Goal: Task Accomplishment & Management: Manage account settings

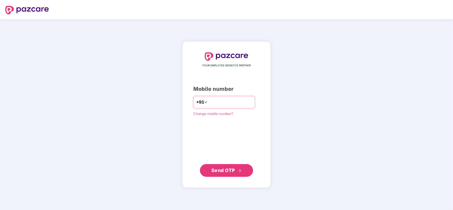
click at [211, 102] on input "number" at bounding box center [231, 102] width 44 height 9
type input "**********"
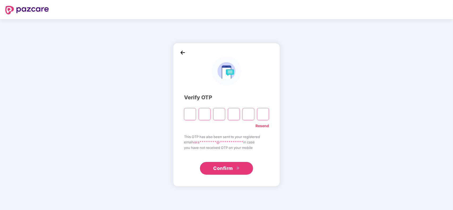
type input "*"
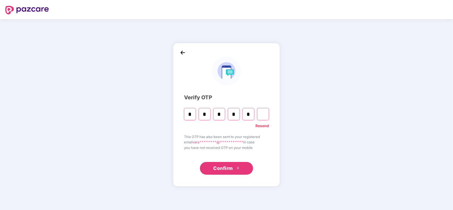
type input "*"
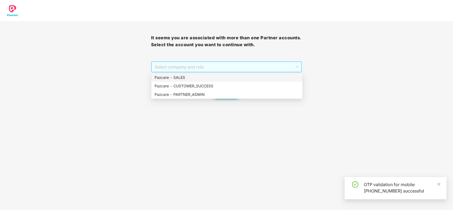
click at [209, 71] on span "Select company and role" at bounding box center [227, 67] width 144 height 10
click at [213, 93] on div "Pazcare - PARTNER_ADMIN" at bounding box center [227, 95] width 145 height 6
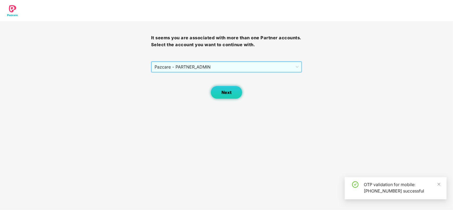
click at [221, 92] on button "Next" at bounding box center [227, 92] width 32 height 13
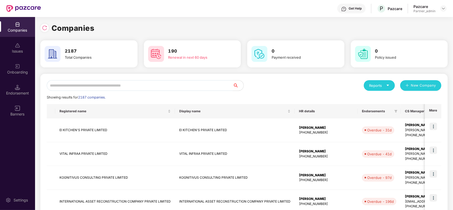
click at [151, 88] on input "text" at bounding box center [140, 85] width 186 height 11
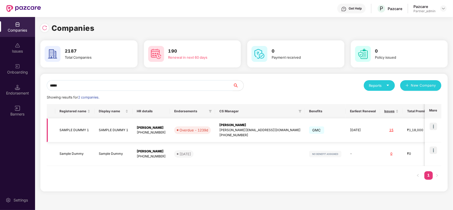
type input "*****"
click at [346, 135] on td "[DATE]" at bounding box center [363, 130] width 34 height 24
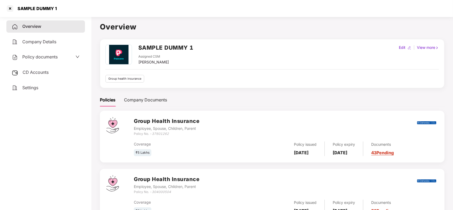
click at [402, 45] on div "Edit" at bounding box center [402, 48] width 9 height 6
select select "****"
select select "**********"
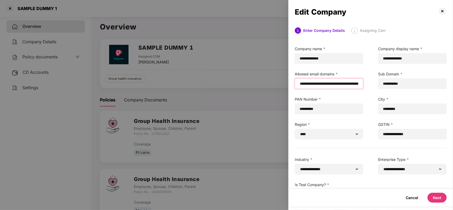
click at [300, 84] on input "email" at bounding box center [329, 84] width 60 height 6
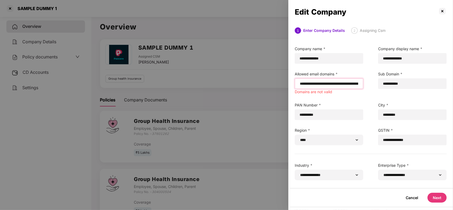
click at [299, 83] on input "email" at bounding box center [329, 84] width 60 height 6
paste input "**********"
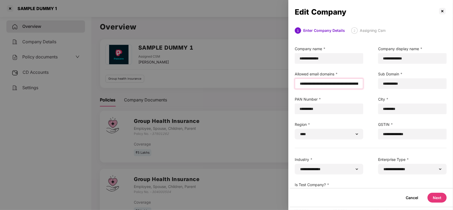
type input "**********"
click at [433, 194] on button "Next" at bounding box center [437, 198] width 19 height 10
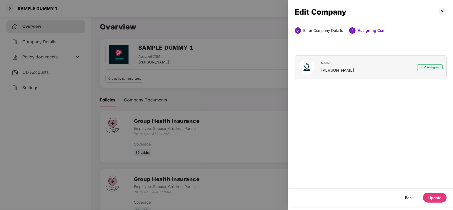
click at [433, 194] on button "Update" at bounding box center [435, 198] width 24 height 10
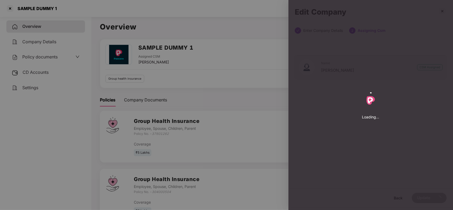
select select "****"
select select "**********"
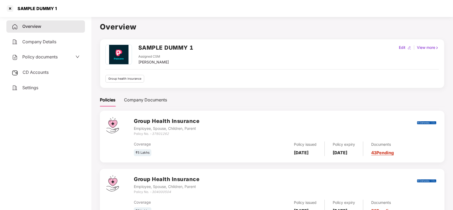
click at [403, 46] on div "Edit" at bounding box center [402, 48] width 9 height 6
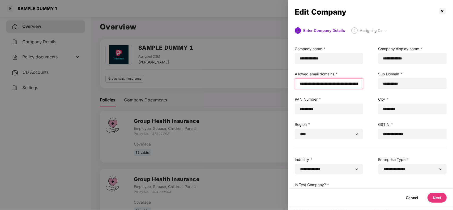
click at [299, 84] on input "email" at bounding box center [329, 84] width 60 height 6
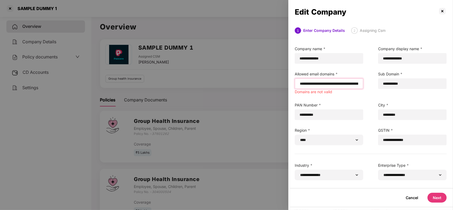
paste input "**********"
click at [304, 82] on input "email" at bounding box center [329, 84] width 60 height 6
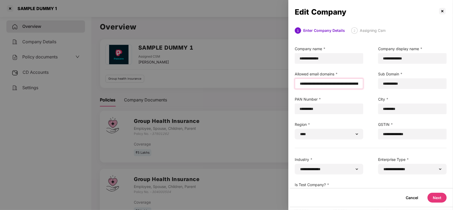
type input "**********"
click at [439, 200] on button "Next" at bounding box center [437, 198] width 19 height 10
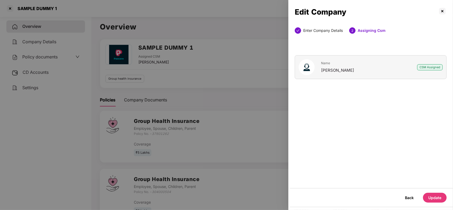
click at [439, 200] on button "Update" at bounding box center [435, 198] width 24 height 10
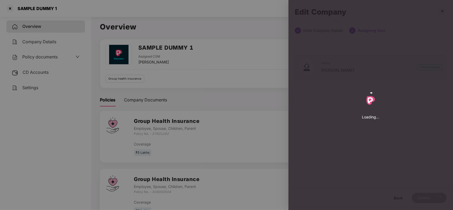
select select "****"
select select "**********"
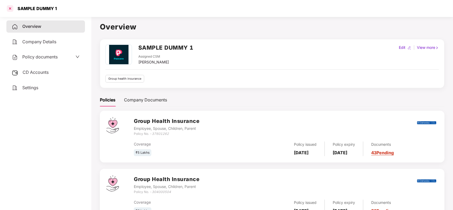
click at [11, 5] on div at bounding box center [10, 8] width 9 height 9
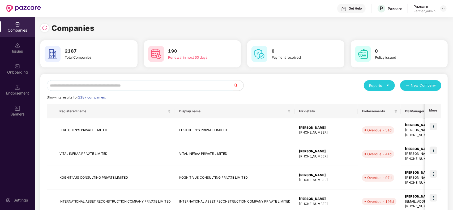
click at [160, 83] on input "text" at bounding box center [140, 85] width 186 height 11
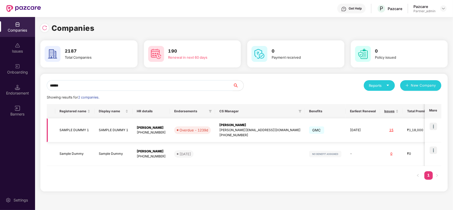
type input "******"
click at [437, 130] on img at bounding box center [433, 126] width 7 height 7
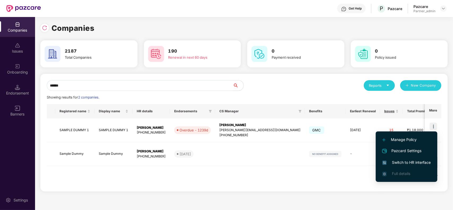
click at [412, 162] on span "Switch to HR interface" at bounding box center [407, 163] width 48 height 6
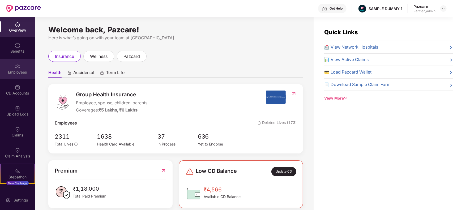
click at [9, 72] on div "Employees" at bounding box center [17, 72] width 35 height 5
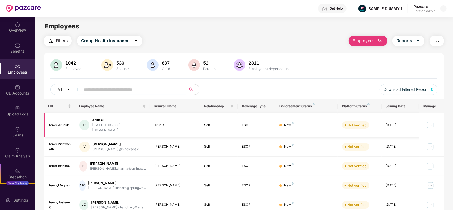
click at [430, 124] on img at bounding box center [430, 125] width 9 height 9
click at [445, 131] on div "Filters Group Health Insurance Employee Reports 1042 Employees 530 Spouse 687 C…" at bounding box center [244, 193] width 418 height 314
click at [431, 143] on img at bounding box center [430, 147] width 9 height 9
click at [444, 142] on div "Filters Group Health Insurance Employee Reports 1042 Employees 530 Spouse 687 C…" at bounding box center [244, 193] width 418 height 314
click at [362, 38] on span "Employee" at bounding box center [363, 40] width 20 height 7
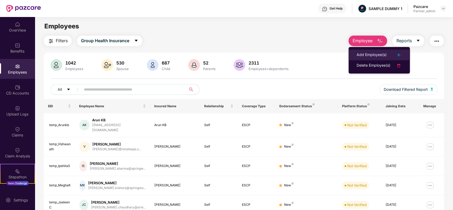
click at [379, 54] on div "Add Employee(s)" at bounding box center [372, 55] width 30 height 6
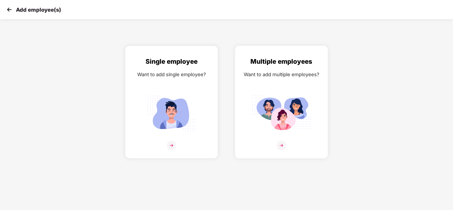
click at [252, 85] on div "Multiple employees Want to add multiple employees?" at bounding box center [282, 107] width 82 height 100
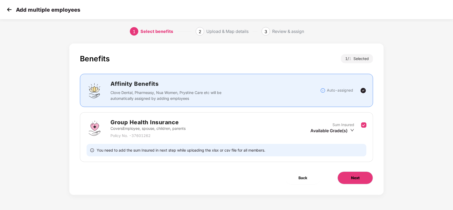
click at [355, 173] on button "Next" at bounding box center [356, 178] width 36 height 13
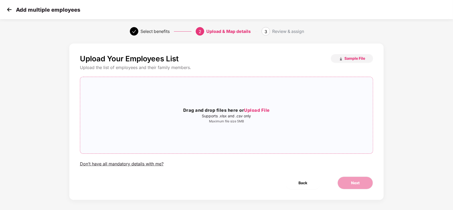
click at [188, 116] on p "Supports .xlsx and .csv only" at bounding box center [226, 116] width 293 height 4
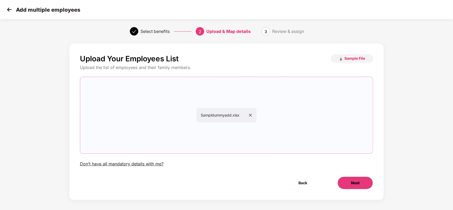
click at [353, 185] on span "Next" at bounding box center [355, 183] width 9 height 6
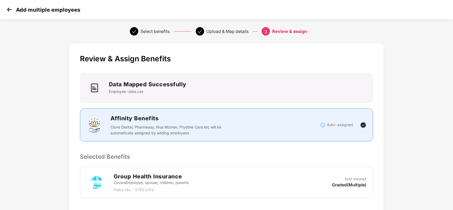
scroll to position [87, 0]
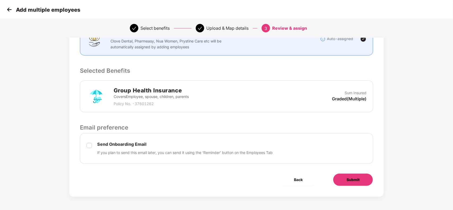
click at [337, 179] on button "Submit" at bounding box center [353, 179] width 40 height 13
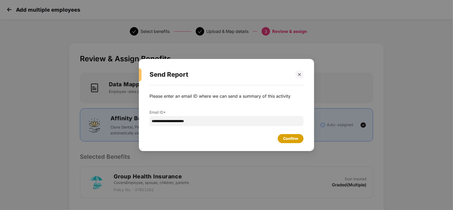
click at [293, 139] on div "Confirm" at bounding box center [290, 139] width 15 height 6
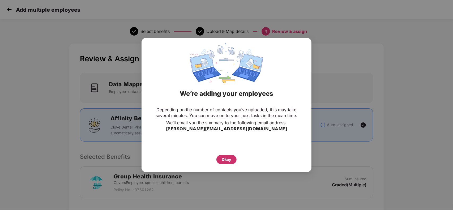
click at [224, 158] on div "Okay" at bounding box center [227, 160] width 10 height 6
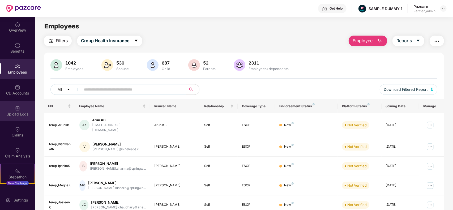
click at [18, 118] on div "Upload Logs" at bounding box center [17, 111] width 35 height 20
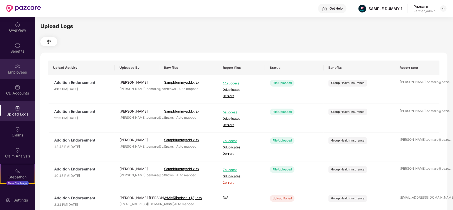
click at [19, 75] on div "Employees" at bounding box center [17, 69] width 35 height 20
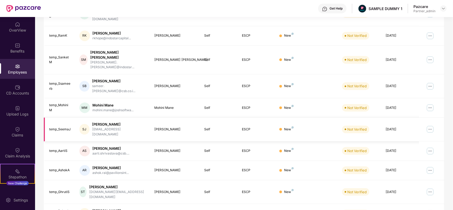
scroll to position [117, 0]
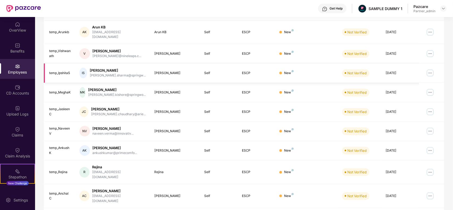
scroll to position [0, 0]
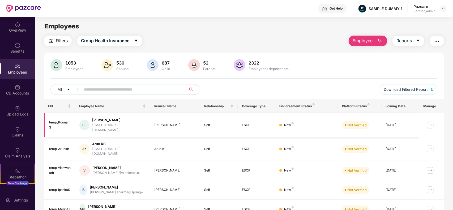
click at [430, 126] on img at bounding box center [430, 125] width 9 height 9
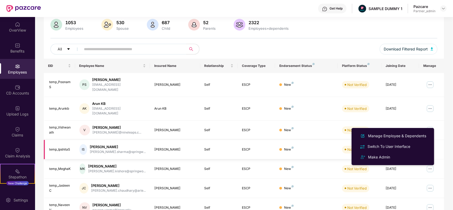
scroll to position [41, 0]
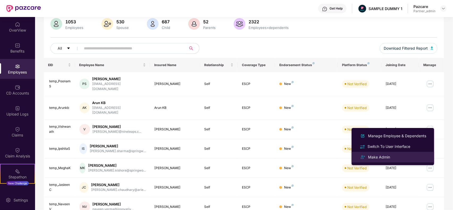
click at [409, 158] on div "Make Admin" at bounding box center [393, 157] width 69 height 6
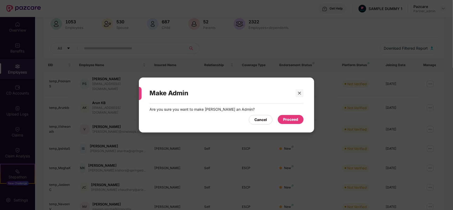
click at [291, 117] on div "Proceed" at bounding box center [290, 120] width 15 height 6
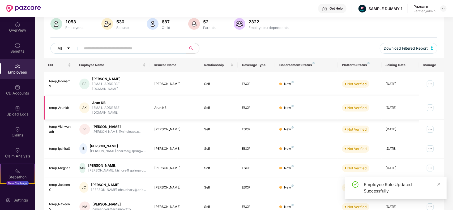
click at [432, 104] on img at bounding box center [430, 108] width 9 height 9
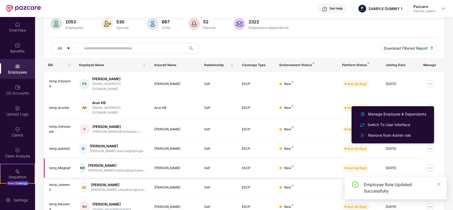
click at [439, 159] on td at bounding box center [431, 168] width 25 height 19
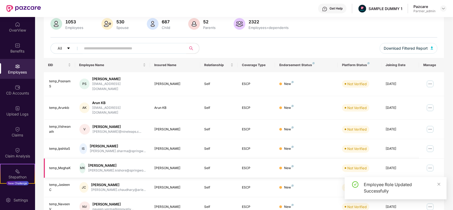
scroll to position [117, 0]
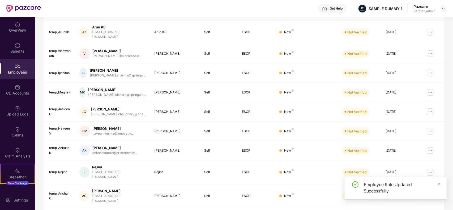
click at [376, 200] on div "Employee Role Updated Successfully" at bounding box center [396, 190] width 102 height 27
click at [376, 201] on div "Employee Role Updated Successfully" at bounding box center [396, 190] width 102 height 27
click at [290, 201] on div "EID Employee Name Insured Name Relationship Coverage Type Endorsement Status Pl…" at bounding box center [244, 104] width 400 height 245
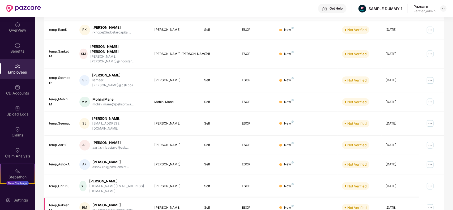
click at [433, 204] on img at bounding box center [430, 208] width 9 height 9
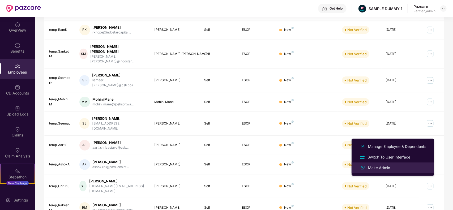
click at [402, 169] on div "Make Admin" at bounding box center [393, 168] width 69 height 6
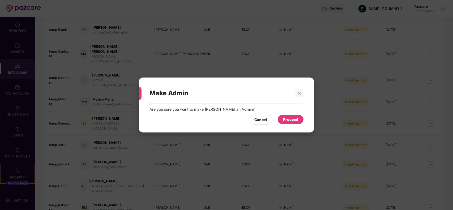
click at [291, 121] on div "Proceed" at bounding box center [290, 120] width 15 height 6
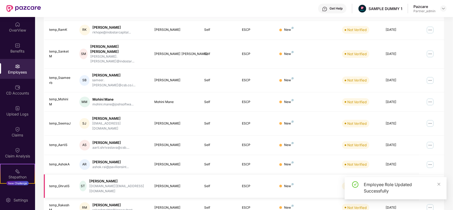
click at [430, 182] on img at bounding box center [430, 186] width 9 height 9
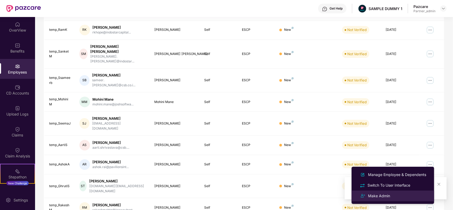
click at [400, 194] on div "Make Admin" at bounding box center [393, 196] width 69 height 6
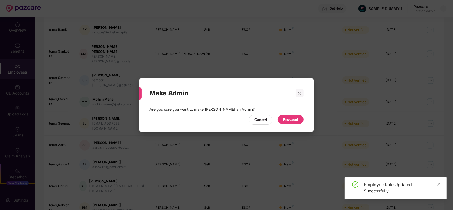
click at [296, 120] on div "Proceed" at bounding box center [290, 120] width 15 height 6
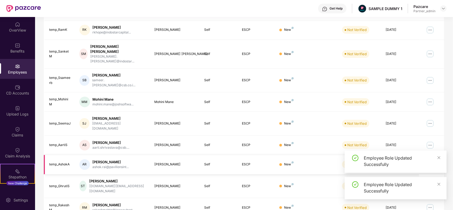
click at [433, 160] on img at bounding box center [430, 164] width 9 height 9
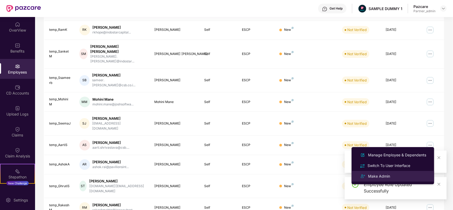
click at [389, 172] on li "Make Admin" at bounding box center [393, 176] width 83 height 11
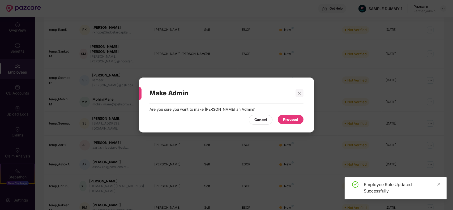
click at [294, 117] on div "Proceed" at bounding box center [290, 120] width 15 height 6
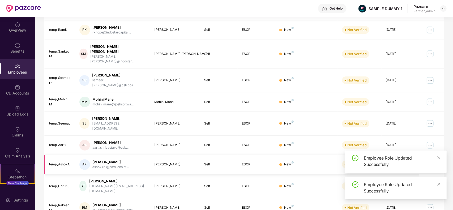
click at [430, 160] on img at bounding box center [430, 164] width 9 height 9
click at [432, 141] on img at bounding box center [430, 145] width 9 height 9
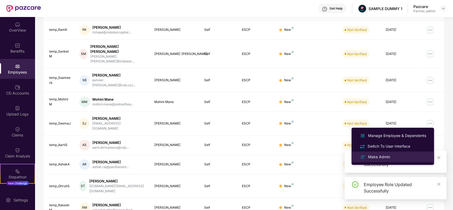
click at [395, 162] on li "Make Admin" at bounding box center [393, 157] width 83 height 11
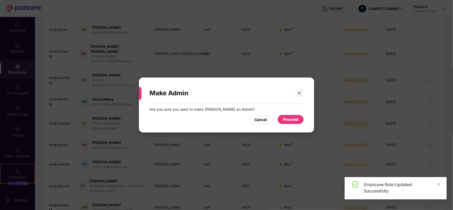
click at [294, 115] on div "Proceed" at bounding box center [291, 119] width 26 height 9
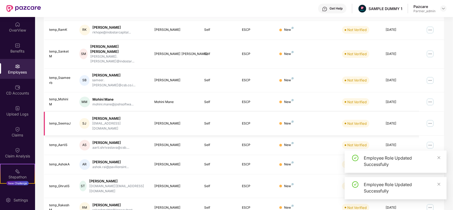
click at [433, 119] on img at bounding box center [430, 123] width 9 height 9
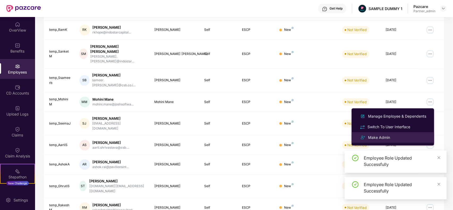
click at [405, 140] on div "Make Admin" at bounding box center [393, 137] width 69 height 6
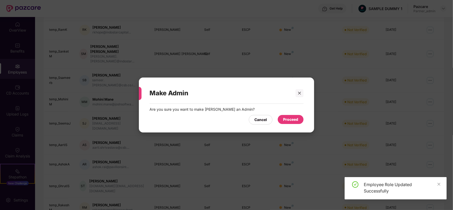
click at [291, 118] on div "Proceed" at bounding box center [290, 120] width 15 height 6
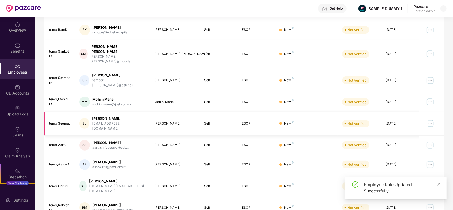
click at [433, 119] on img at bounding box center [430, 123] width 9 height 9
click at [430, 98] on img at bounding box center [430, 102] width 9 height 9
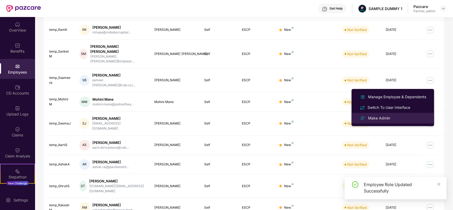
click at [386, 118] on div "Make Admin" at bounding box center [379, 118] width 24 height 6
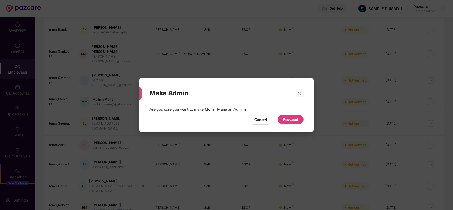
click at [296, 116] on div "Proceed" at bounding box center [291, 119] width 26 height 9
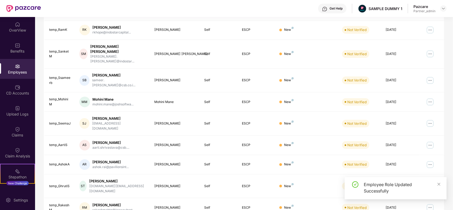
click at [433, 98] on img at bounding box center [430, 102] width 9 height 9
click at [430, 76] on img at bounding box center [430, 80] width 9 height 9
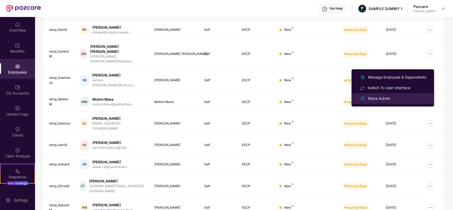
click at [397, 101] on div "Make Admin" at bounding box center [393, 98] width 69 height 6
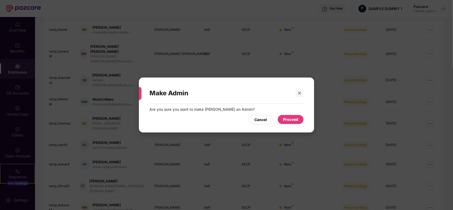
click at [295, 116] on div "Proceed" at bounding box center [291, 119] width 26 height 9
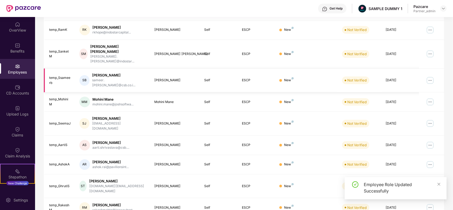
click at [427, 76] on img at bounding box center [430, 80] width 9 height 9
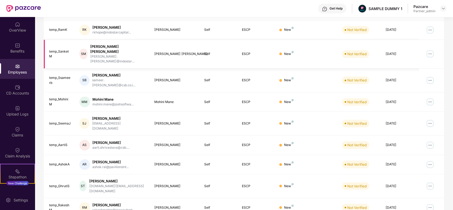
click at [431, 50] on img at bounding box center [430, 54] width 9 height 9
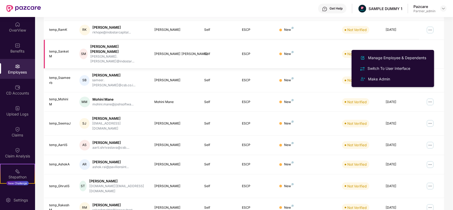
click at [431, 50] on img at bounding box center [430, 54] width 9 height 9
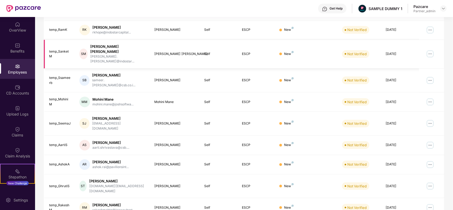
click at [431, 50] on img at bounding box center [430, 54] width 9 height 9
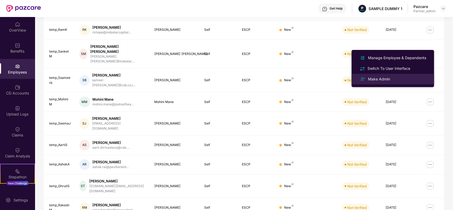
click at [406, 78] on div "Make Admin" at bounding box center [393, 79] width 69 height 6
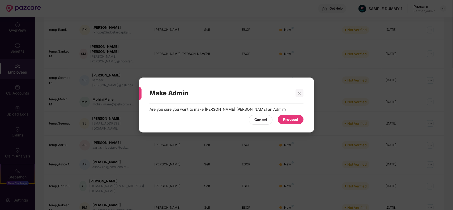
click at [290, 116] on div "Proceed" at bounding box center [291, 119] width 26 height 9
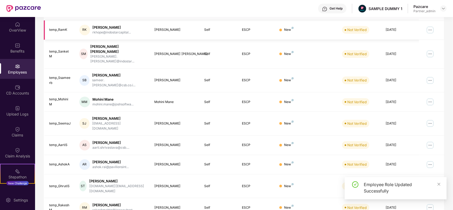
click at [431, 28] on img at bounding box center [430, 30] width 9 height 9
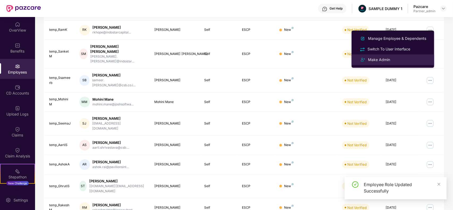
click at [407, 61] on div "Make Admin" at bounding box center [393, 60] width 69 height 6
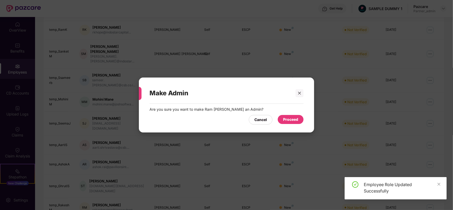
click at [299, 116] on div "Proceed" at bounding box center [291, 119] width 26 height 9
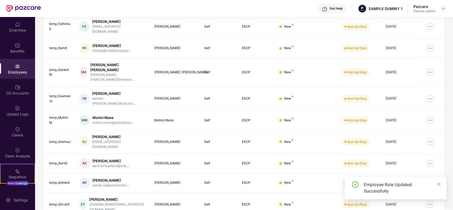
scroll to position [98, 0]
click at [433, 44] on img at bounding box center [430, 48] width 9 height 9
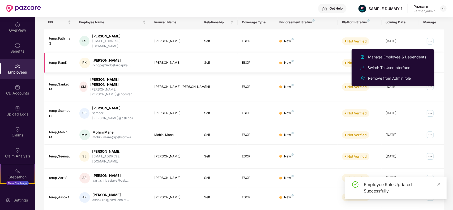
scroll to position [84, 0]
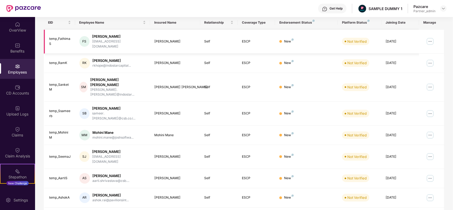
click at [433, 40] on img at bounding box center [430, 41] width 9 height 9
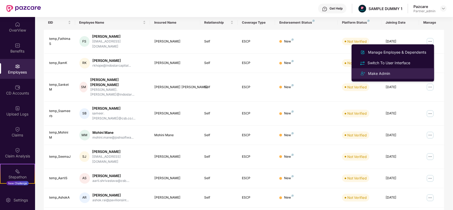
click at [399, 74] on div "Make Admin" at bounding box center [393, 73] width 69 height 6
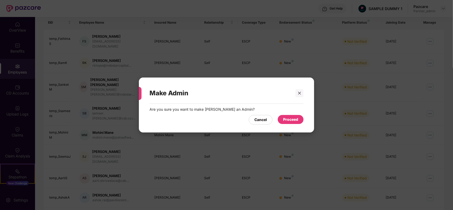
click at [293, 115] on div "Cancel Proceed" at bounding box center [227, 118] width 154 height 12
click at [292, 116] on div "Proceed" at bounding box center [291, 119] width 26 height 9
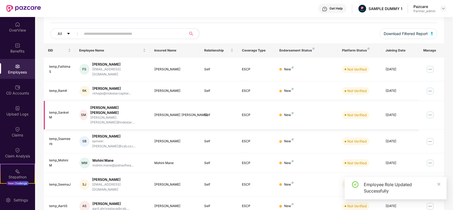
scroll to position [55, 0]
click at [431, 71] on img at bounding box center [430, 70] width 9 height 9
drag, startPoint x: 436, startPoint y: 82, endPoint x: 431, endPoint y: 85, distance: 6.1
click at [431, 85] on td at bounding box center [431, 91] width 25 height 19
click at [431, 87] on img at bounding box center [430, 91] width 9 height 9
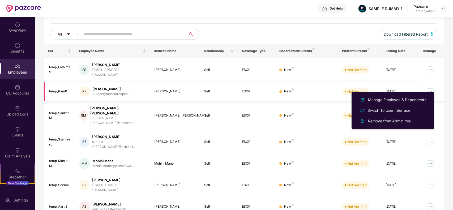
scroll to position [79, 0]
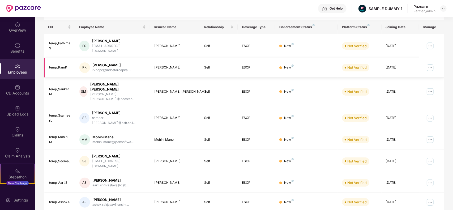
click at [431, 87] on img at bounding box center [430, 91] width 9 height 9
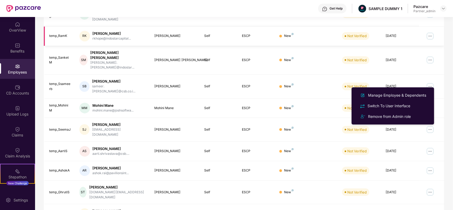
scroll to position [117, 0]
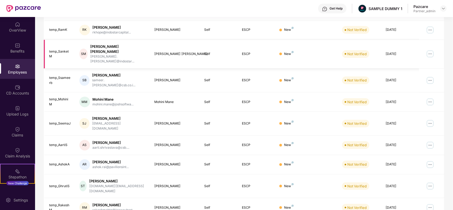
drag, startPoint x: 435, startPoint y: 45, endPoint x: 431, endPoint y: 45, distance: 3.7
click at [431, 45] on td at bounding box center [431, 54] width 25 height 29
click at [431, 50] on img at bounding box center [430, 54] width 9 height 9
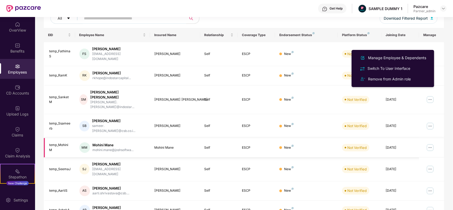
scroll to position [69, 0]
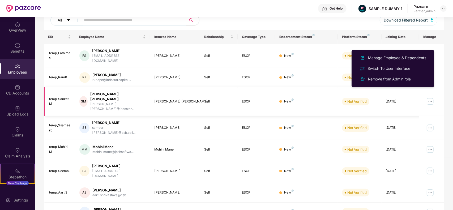
click at [431, 97] on img at bounding box center [430, 101] width 9 height 9
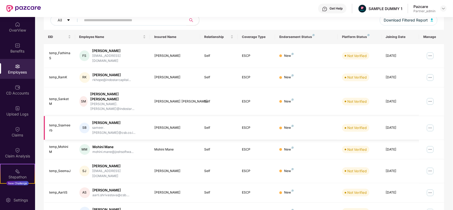
click at [434, 124] on img at bounding box center [430, 128] width 9 height 9
click at [436, 140] on td at bounding box center [431, 149] width 25 height 19
click at [431, 145] on img at bounding box center [430, 149] width 9 height 9
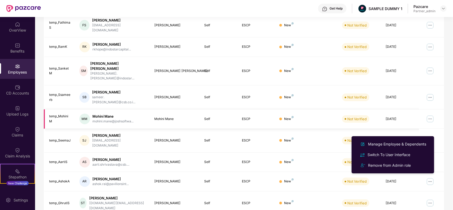
scroll to position [100, 0]
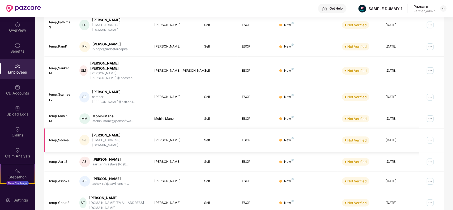
click at [430, 136] on img at bounding box center [430, 140] width 9 height 9
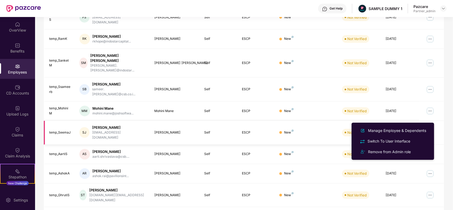
scroll to position [117, 0]
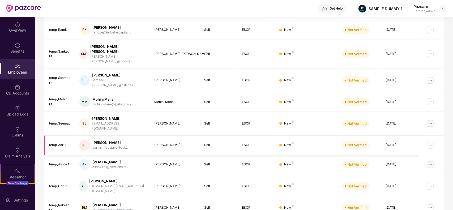
click at [431, 141] on img at bounding box center [430, 145] width 9 height 9
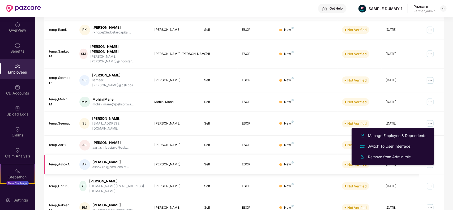
click at [444, 155] on td at bounding box center [431, 164] width 25 height 19
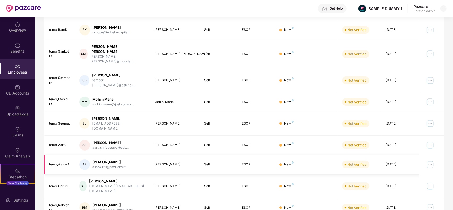
click at [429, 160] on img at bounding box center [430, 164] width 9 height 9
click at [438, 155] on td at bounding box center [431, 164] width 25 height 19
drag, startPoint x: 426, startPoint y: 167, endPoint x: 429, endPoint y: 165, distance: 3.4
click at [429, 175] on td at bounding box center [431, 187] width 25 height 24
click at [429, 182] on img at bounding box center [430, 186] width 9 height 9
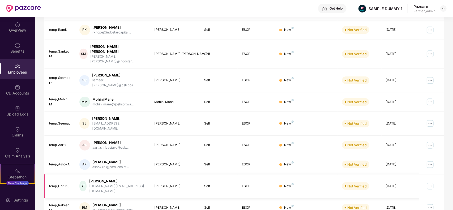
click at [442, 175] on td at bounding box center [431, 187] width 25 height 24
click at [430, 204] on img at bounding box center [430, 208] width 9 height 9
click at [436, 136] on td at bounding box center [431, 145] width 25 height 19
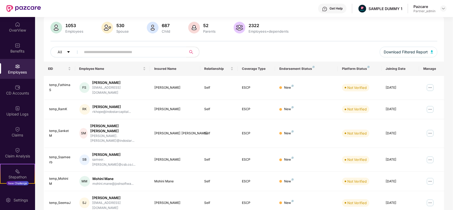
scroll to position [0, 0]
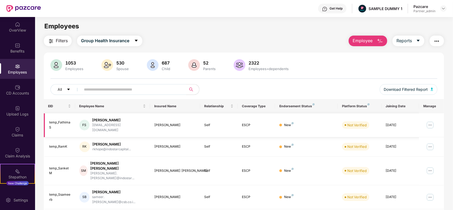
click at [433, 121] on img at bounding box center [430, 125] width 9 height 9
click at [444, 126] on td at bounding box center [431, 125] width 25 height 24
